Goal: Task Accomplishment & Management: Complete application form

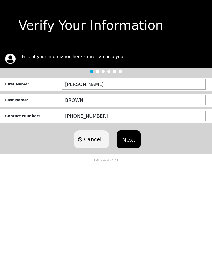
click at [130, 142] on button "Next" at bounding box center [129, 139] width 24 height 18
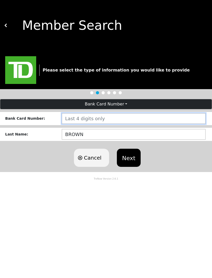
click at [74, 118] on input "number" at bounding box center [134, 118] width 144 height 11
type input "5866"
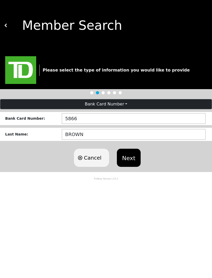
click at [130, 157] on button "Next" at bounding box center [129, 158] width 24 height 18
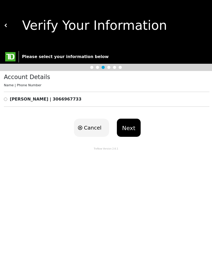
click at [7, 98] on input "radio" at bounding box center [5, 99] width 3 height 6
radio input "true"
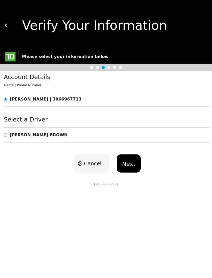
click at [7, 132] on input "radio" at bounding box center [5, 135] width 3 height 6
radio input "true"
click at [129, 163] on button "Next" at bounding box center [129, 163] width 24 height 18
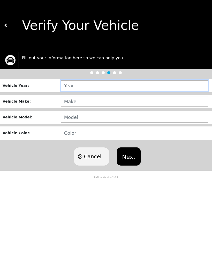
click at [76, 87] on input "text" at bounding box center [135, 85] width 148 height 11
type input "2014"
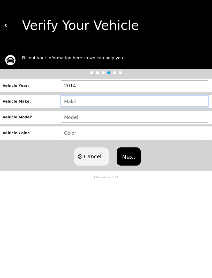
click at [74, 103] on input "text" at bounding box center [135, 101] width 148 height 11
type input "DODGE"
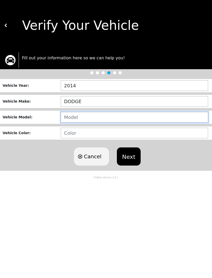
click at [70, 118] on input "text" at bounding box center [135, 117] width 148 height 11
type input "RAM 3500"
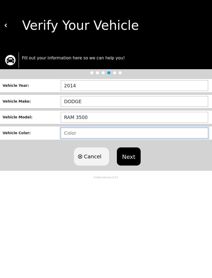
click at [73, 136] on input "text" at bounding box center [135, 133] width 148 height 11
type input "WHITE"
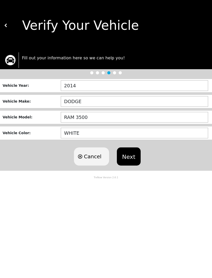
click at [125, 157] on button "Next" at bounding box center [129, 156] width 24 height 18
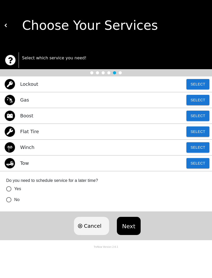
click at [31, 85] on p "Lockout" at bounding box center [29, 84] width 18 height 7
click at [202, 82] on button "Select" at bounding box center [198, 84] width 23 height 10
click at [8, 201] on input "No" at bounding box center [8, 199] width 11 height 11
radio input "false"
click at [128, 226] on button "Next" at bounding box center [129, 226] width 24 height 18
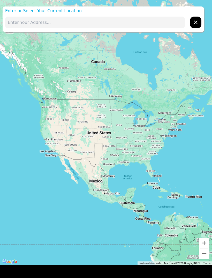
click at [28, 24] on input "text" at bounding box center [95, 23] width 180 height 12
type input "[GEOGRAPHIC_DATA], [GEOGRAPHIC_DATA]"
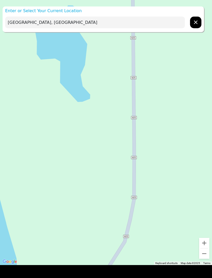
click at [157, 21] on input "[GEOGRAPHIC_DATA], [GEOGRAPHIC_DATA]" at bounding box center [95, 23] width 180 height 12
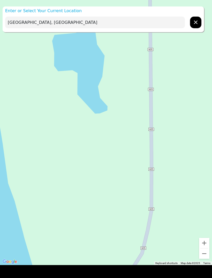
click at [40, 10] on p "Enter or Select Your Current Location" at bounding box center [104, 11] width 202 height 6
click at [196, 24] on icon "hidden" at bounding box center [196, 22] width 6 height 6
click at [20, 23] on input "text" at bounding box center [95, 23] width 180 height 12
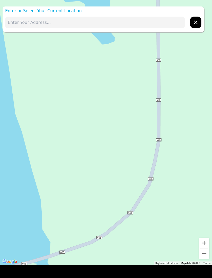
click at [30, 22] on input "text" at bounding box center [95, 23] width 180 height 12
type input "Broadview, Sk"
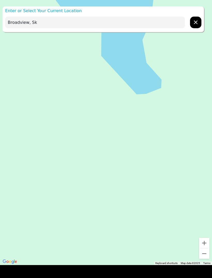
click at [205, 255] on button "Zoom out" at bounding box center [204, 253] width 10 height 10
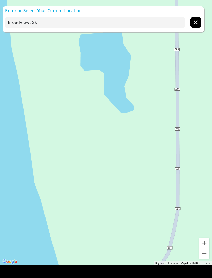
click at [204, 255] on button "Zoom out" at bounding box center [204, 253] width 10 height 10
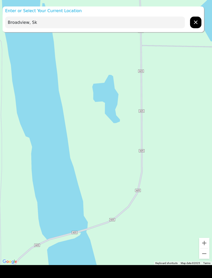
click at [205, 257] on button "Zoom out" at bounding box center [204, 253] width 10 height 10
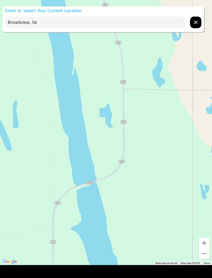
click at [40, 23] on input "Broadview, Sk" at bounding box center [95, 23] width 180 height 12
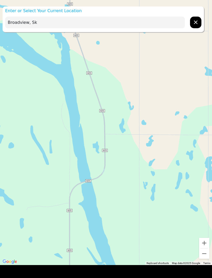
click at [197, 20] on icon "hidden" at bounding box center [196, 22] width 6 height 6
click at [202, 19] on div at bounding box center [104, 22] width 202 height 17
click at [197, 24] on icon "hidden" at bounding box center [196, 22] width 6 height 6
click at [36, 23] on input "text" at bounding box center [95, 23] width 180 height 12
type input "[GEOGRAPHIC_DATA], SK Two miles south on the west side of 605 grid"
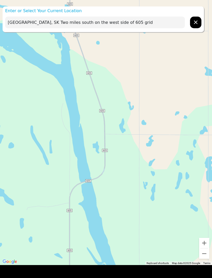
click at [194, 18] on button "hidden" at bounding box center [195, 23] width 11 height 12
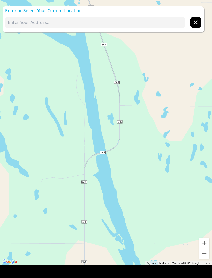
click at [32, 24] on input "text" at bounding box center [95, 23] width 180 height 12
type input "[GEOGRAPHIC_DATA], [GEOGRAPHIC_DATA]"
